Goal: Task Accomplishment & Management: Use online tool/utility

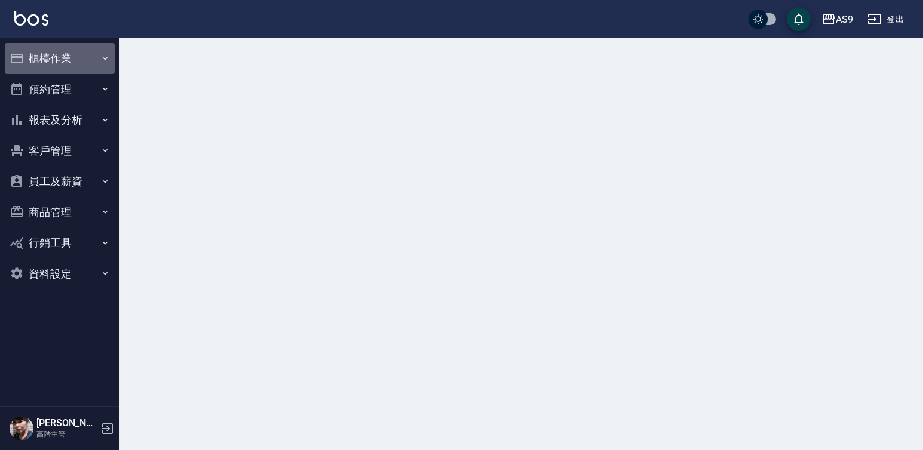
click at [74, 56] on button "櫃檯作業" at bounding box center [60, 58] width 110 height 31
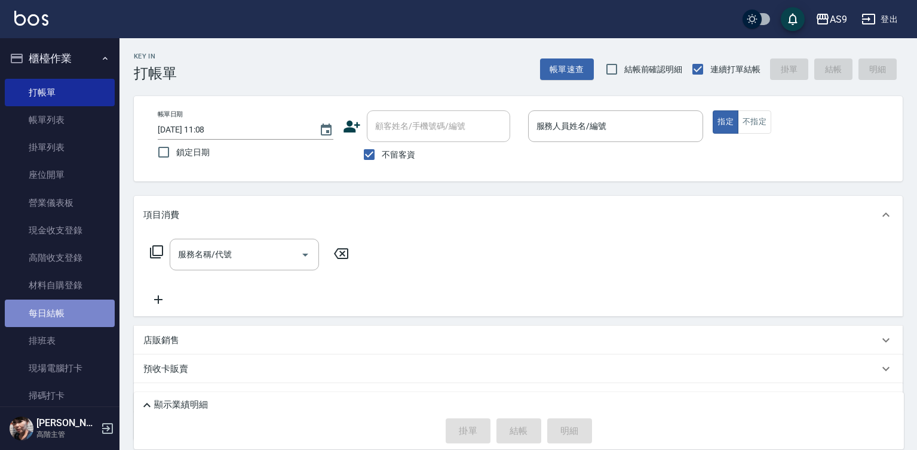
click at [70, 312] on link "每日結帳" at bounding box center [60, 313] width 110 height 27
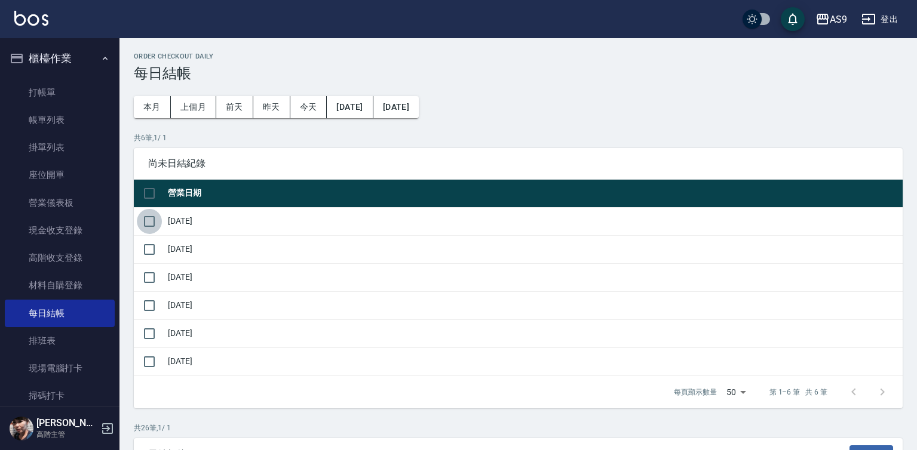
click at [149, 224] on input "checkbox" at bounding box center [149, 221] width 25 height 25
checkbox input "true"
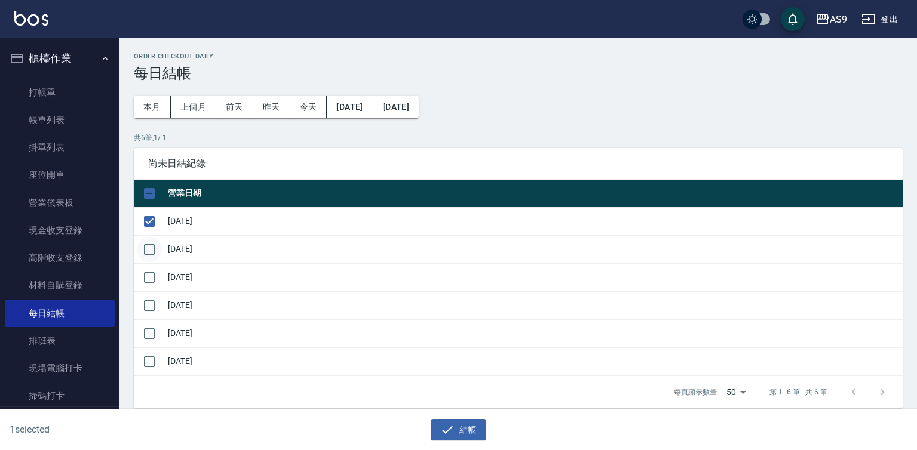
click at [152, 245] on input "checkbox" at bounding box center [149, 249] width 25 height 25
checkbox input "true"
click at [146, 278] on input "checkbox" at bounding box center [149, 277] width 25 height 25
checkbox input "true"
click at [143, 296] on input "checkbox" at bounding box center [149, 305] width 25 height 25
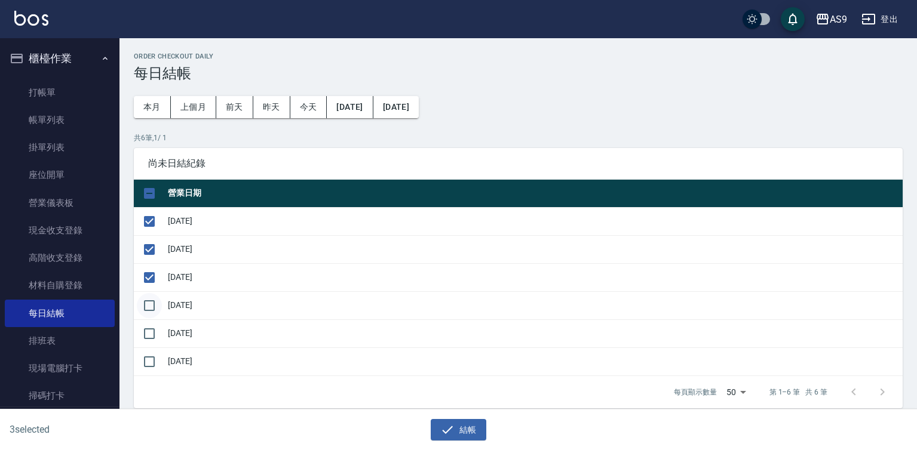
checkbox input "true"
click at [145, 333] on input "checkbox" at bounding box center [149, 333] width 25 height 25
checkbox input "true"
click at [461, 429] on button "結帳" at bounding box center [459, 430] width 56 height 22
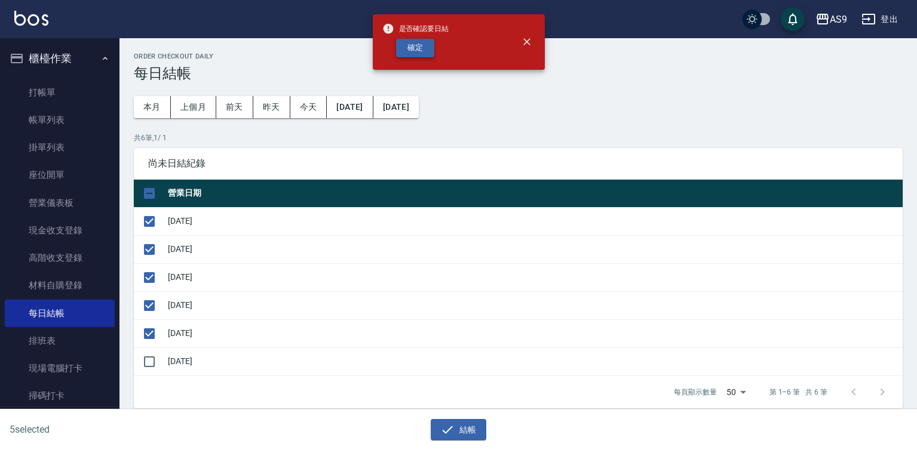
click at [413, 42] on button "確定" at bounding box center [415, 48] width 38 height 19
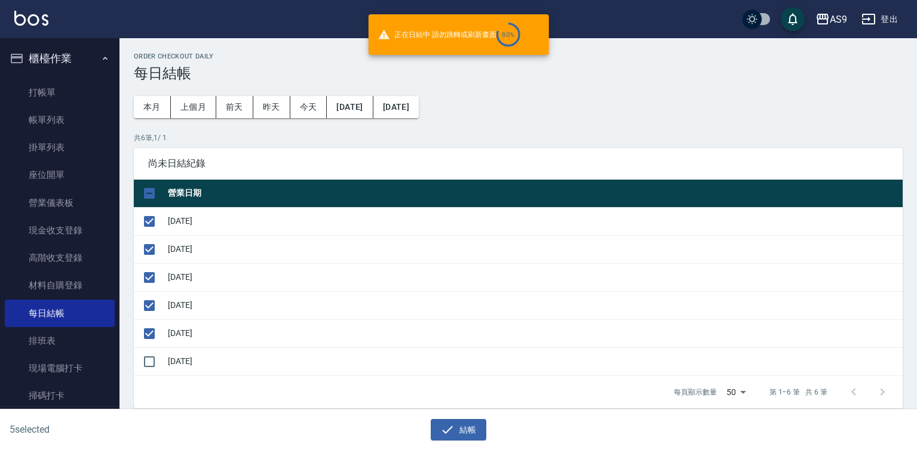
checkbox input "false"
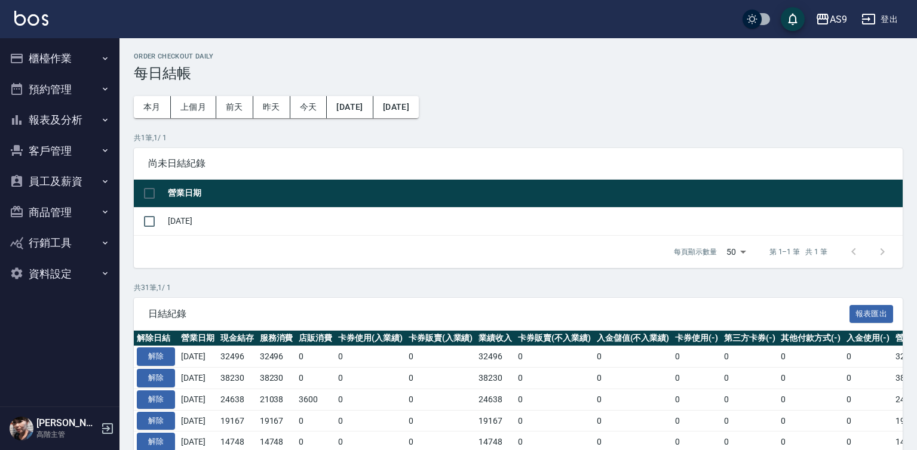
click at [66, 125] on button "報表及分析" at bounding box center [60, 120] width 110 height 31
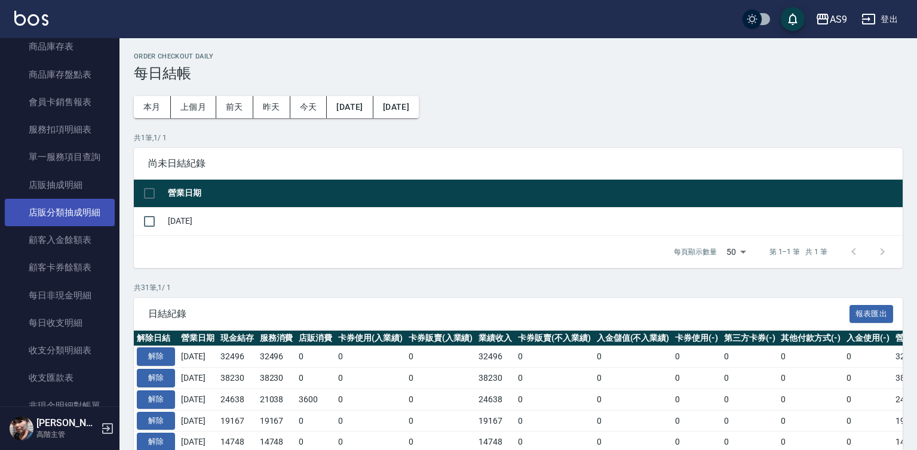
scroll to position [776, 0]
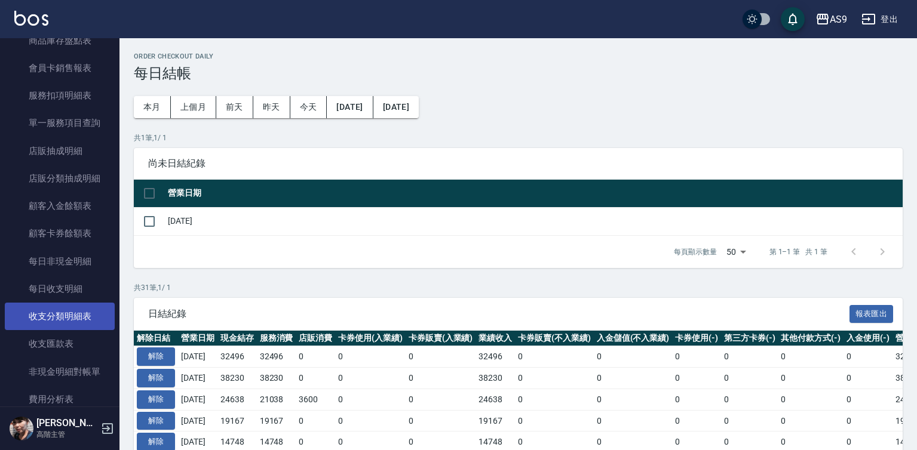
click at [85, 314] on link "收支分類明細表" at bounding box center [60, 316] width 110 height 27
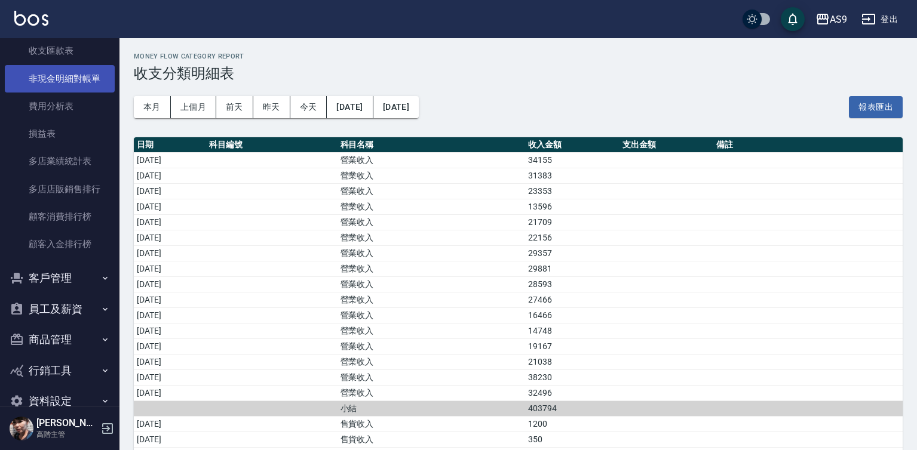
scroll to position [1094, 0]
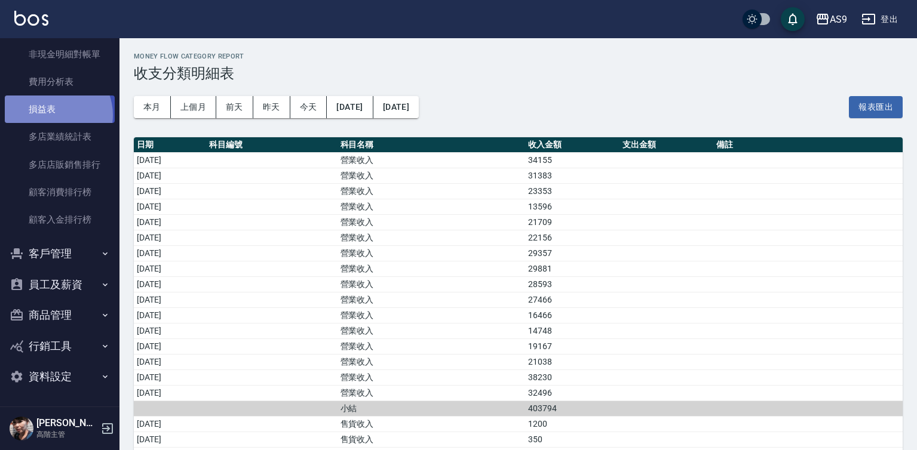
click at [52, 115] on link "損益表" at bounding box center [60, 109] width 110 height 27
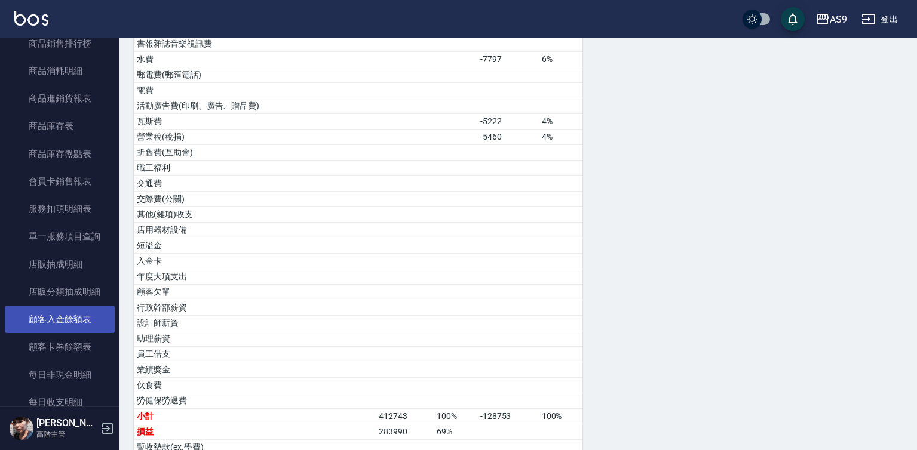
scroll to position [497, 0]
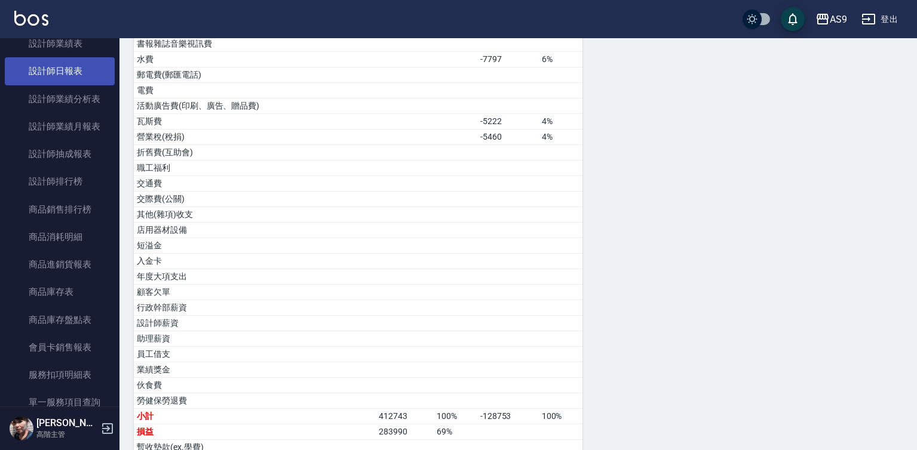
click at [66, 76] on link "設計師日報表" at bounding box center [60, 70] width 110 height 27
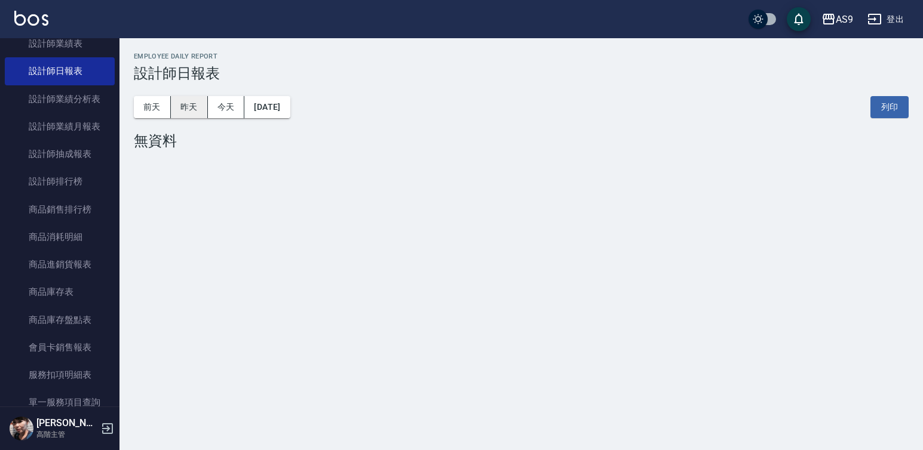
click at [189, 106] on button "昨天" at bounding box center [189, 107] width 37 height 22
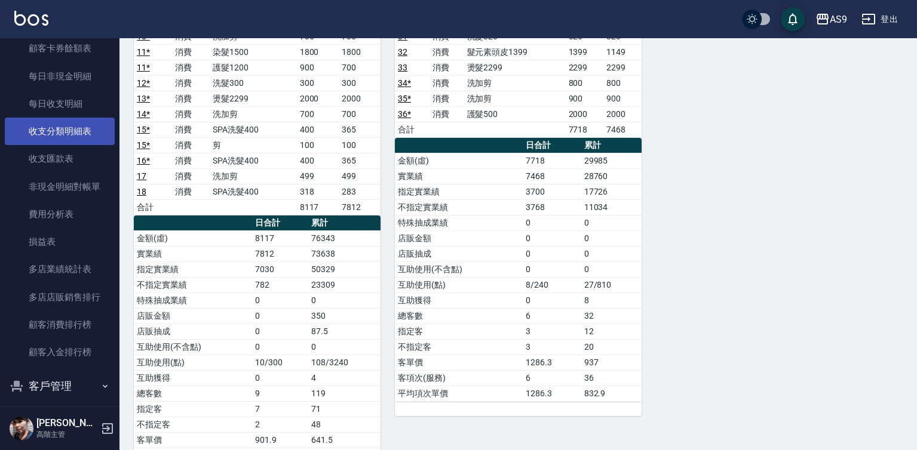
scroll to position [975, 0]
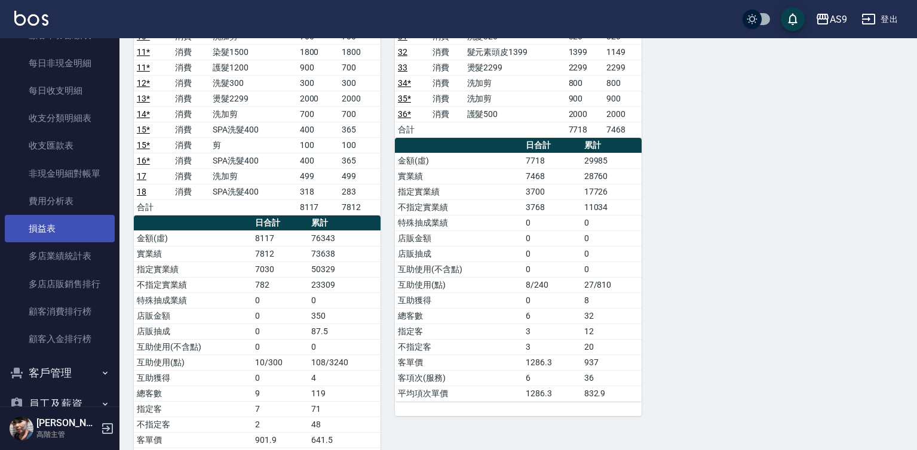
click at [67, 231] on link "損益表" at bounding box center [60, 228] width 110 height 27
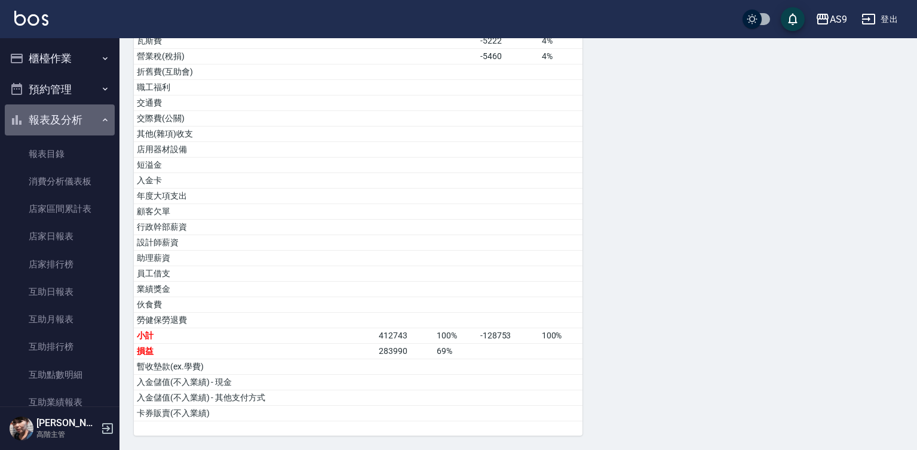
click at [93, 119] on button "報表及分析" at bounding box center [60, 120] width 110 height 31
